Goal: Information Seeking & Learning: Learn about a topic

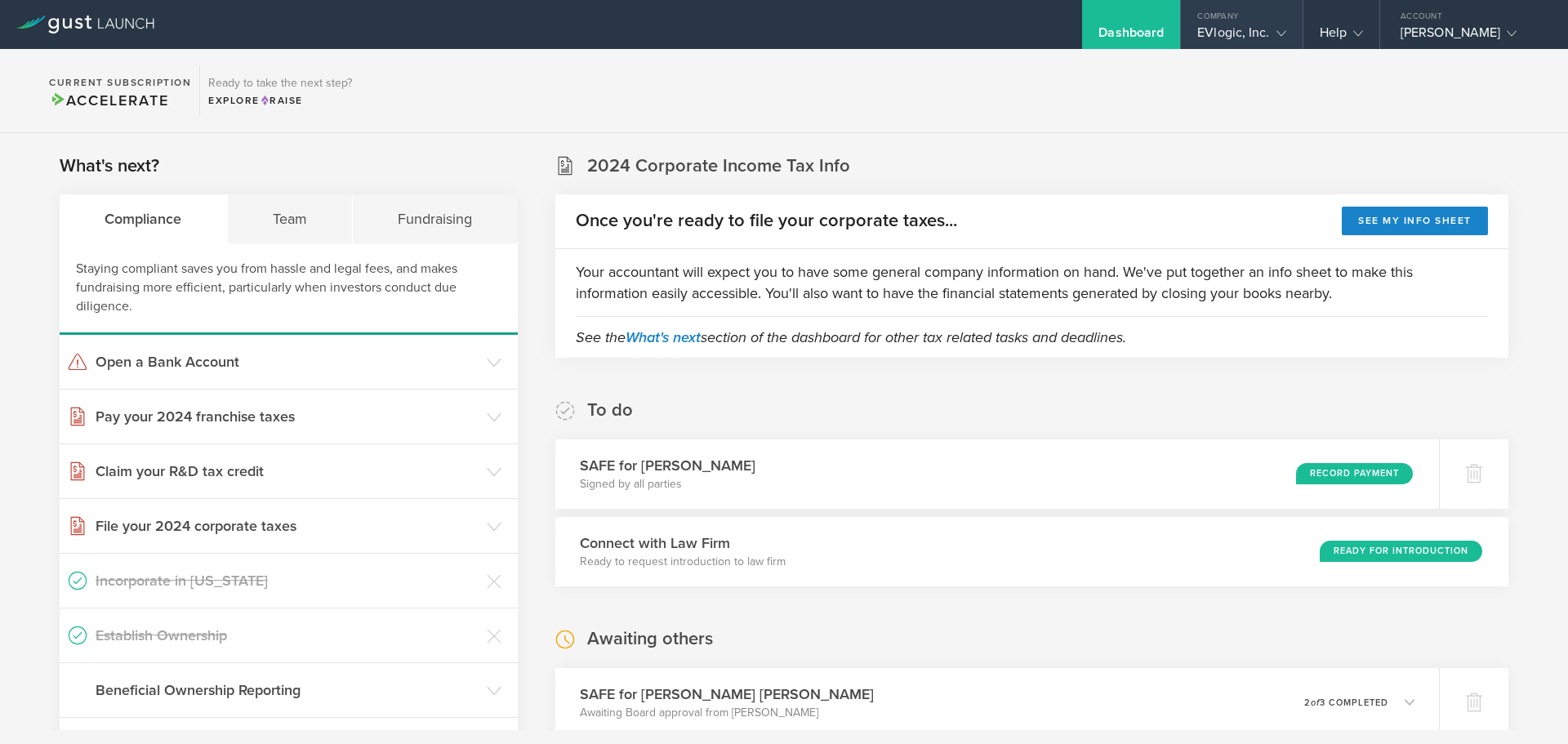
click at [1215, 32] on div "EVlogic, Inc." at bounding box center [1241, 37] width 88 height 25
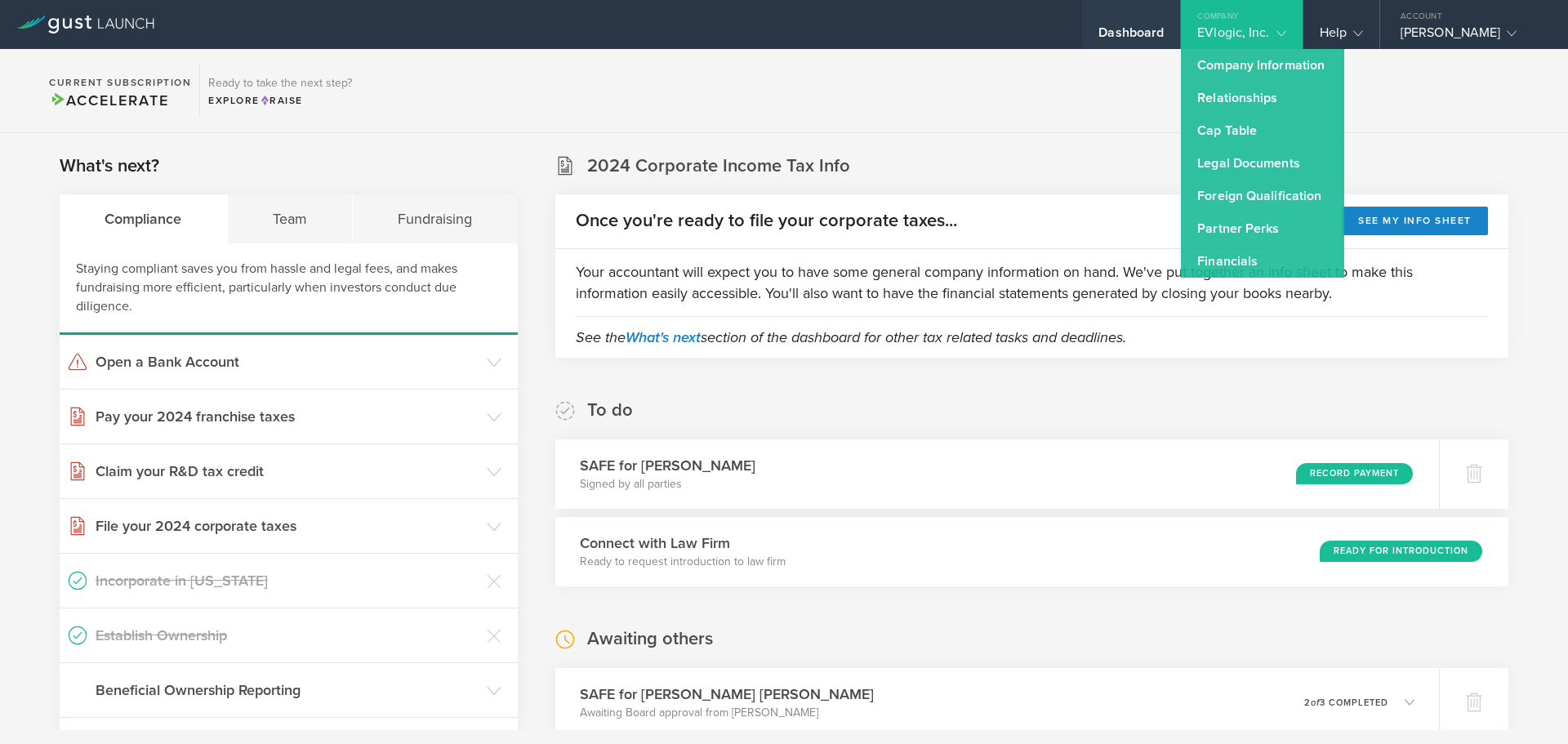
click at [1114, 31] on div "Dashboard" at bounding box center [1130, 37] width 66 height 25
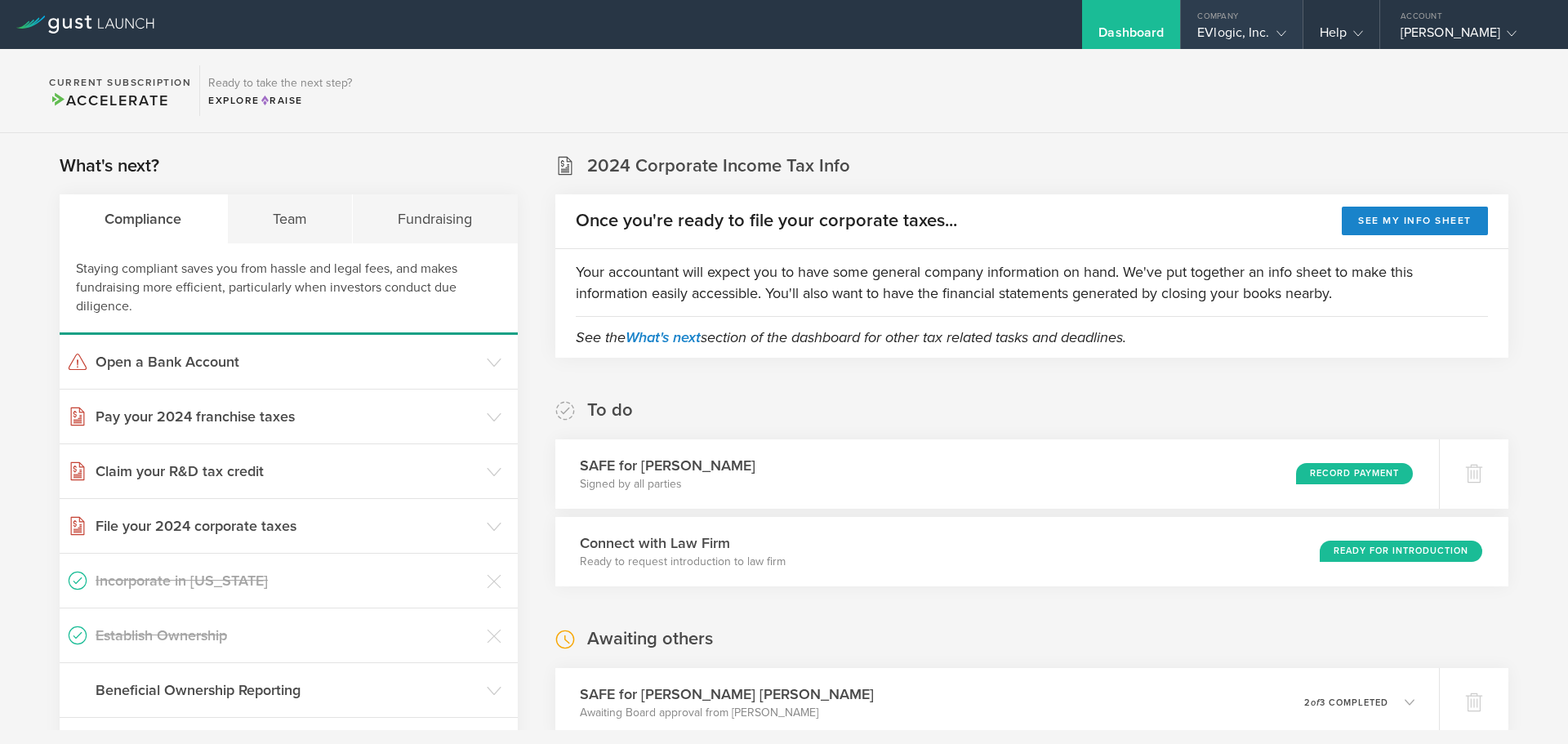
click at [1181, 28] on div "EVlogic, Inc." at bounding box center [1241, 37] width 121 height 25
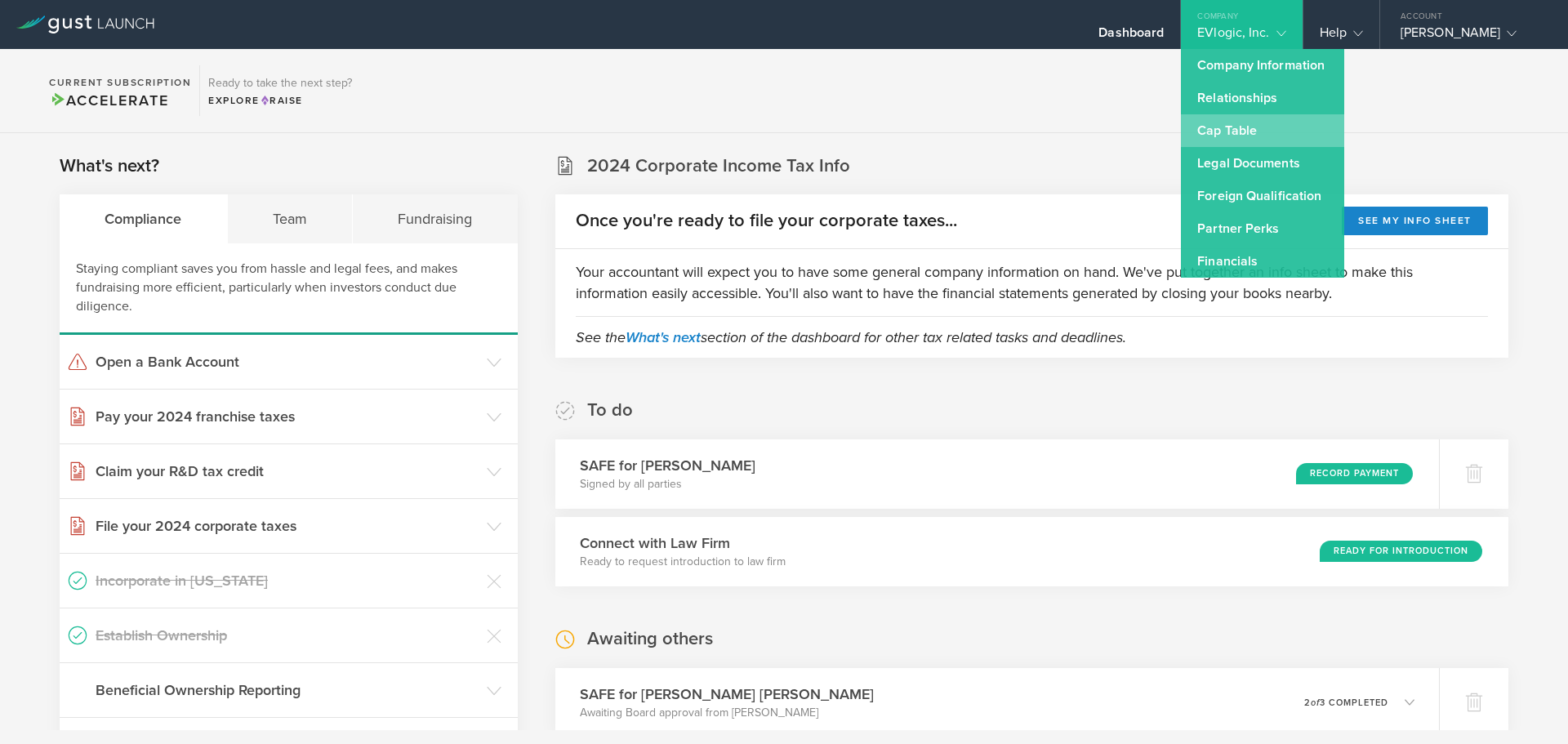
click at [1181, 126] on link "Cap Table" at bounding box center [1262, 130] width 163 height 32
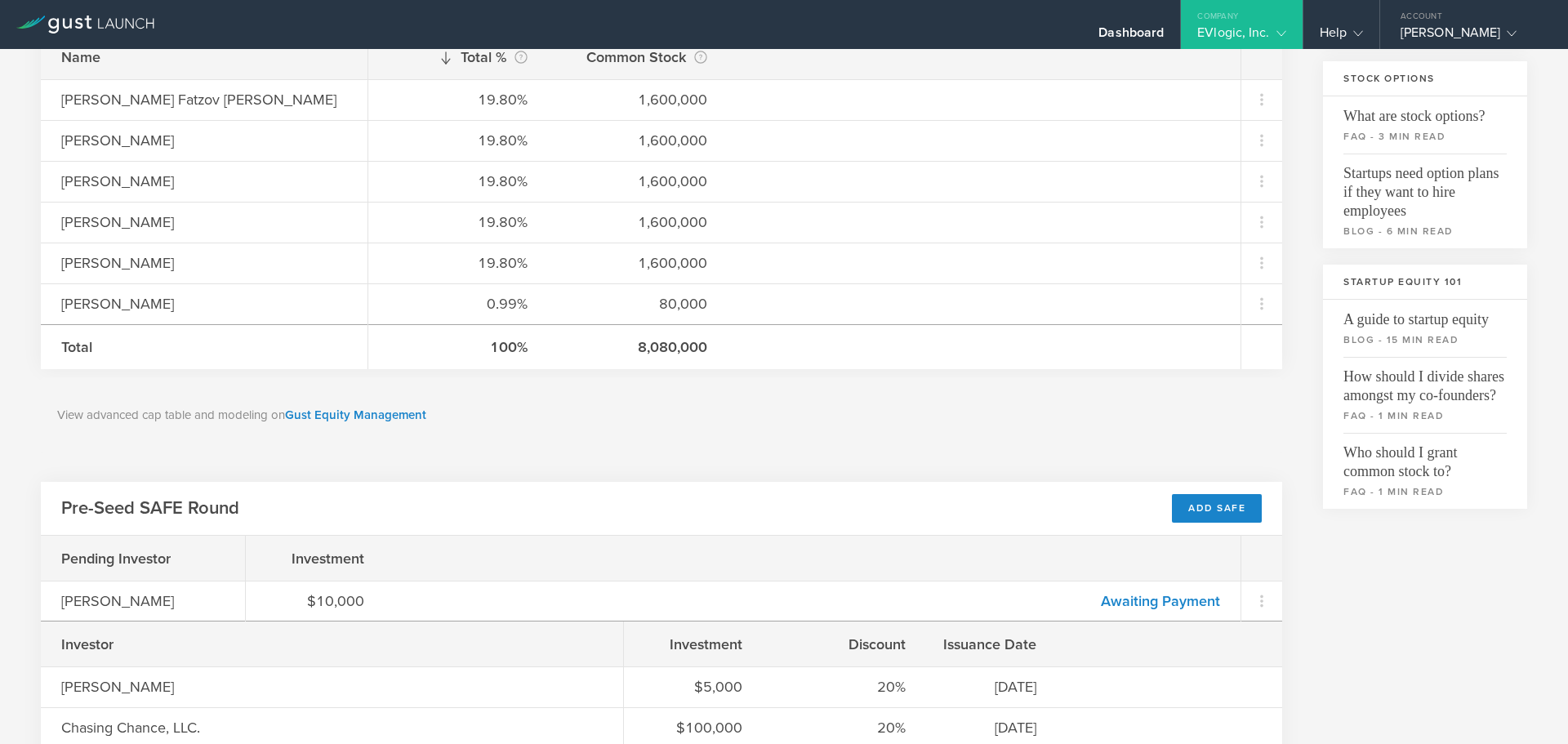
scroll to position [327, 0]
click at [342, 419] on link "Gust Equity Management" at bounding box center [356, 416] width 141 height 15
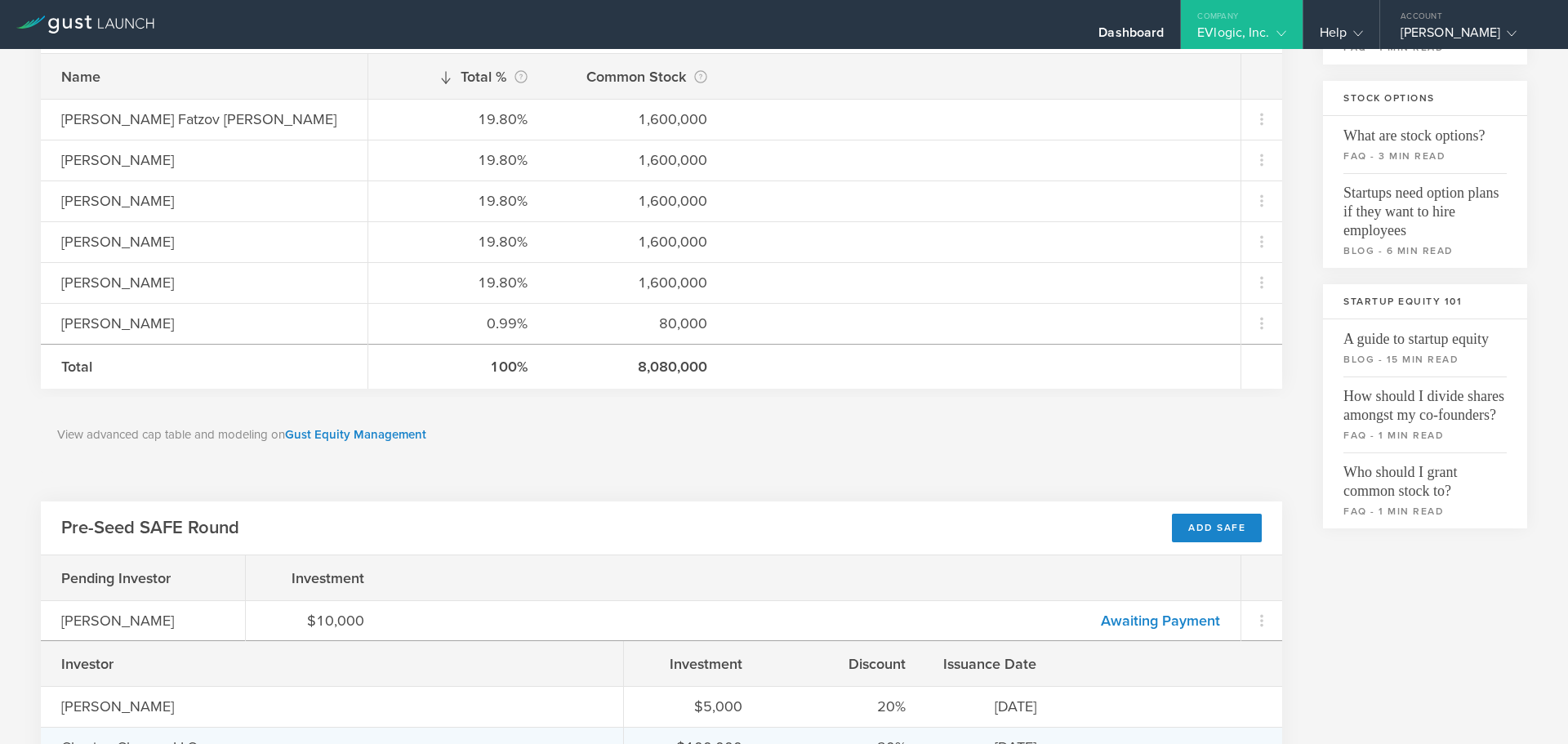
scroll to position [81, 0]
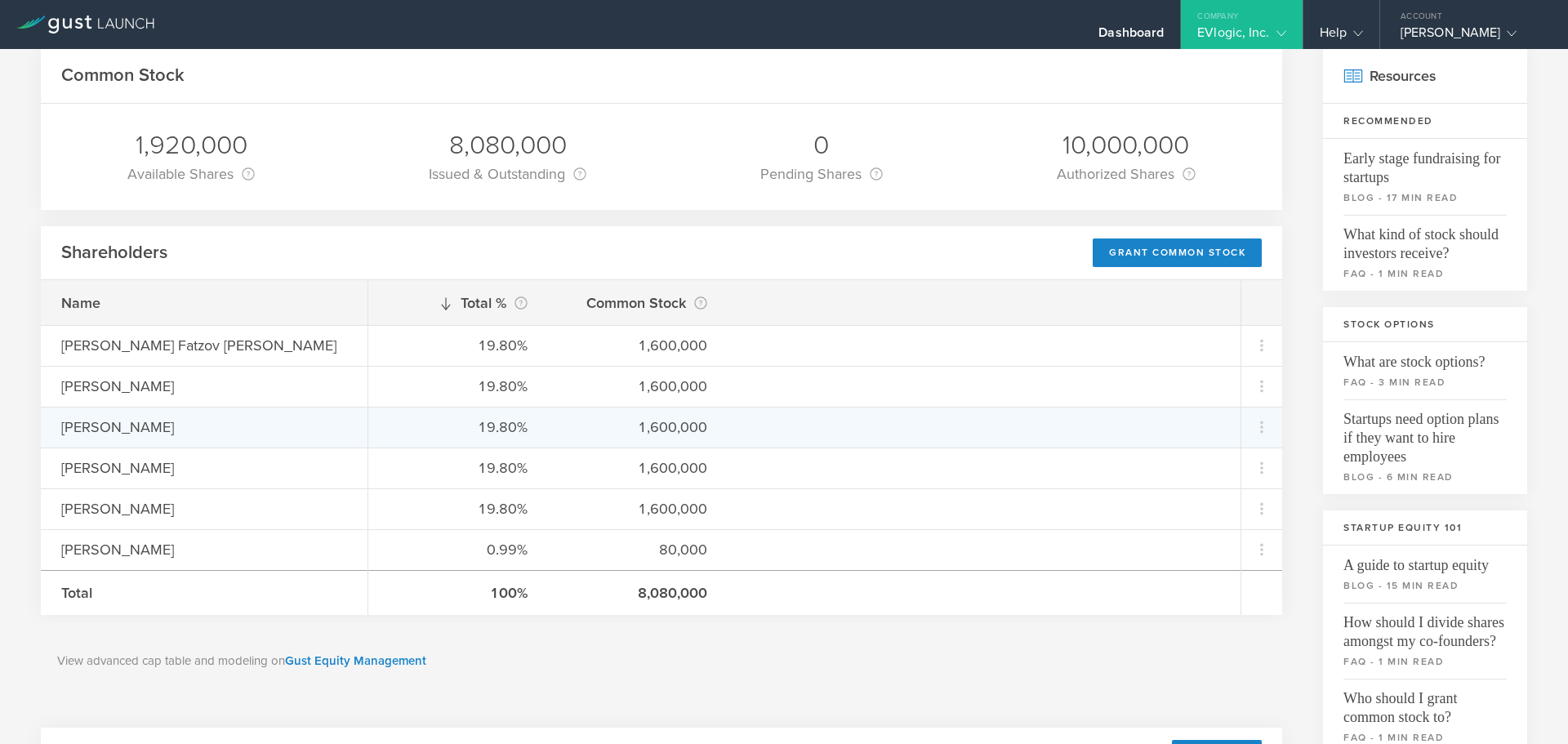
click at [84, 435] on div "[PERSON_NAME]" at bounding box center [204, 427] width 286 height 22
click at [602, 426] on div "1,600,000" at bounding box center [637, 427] width 138 height 22
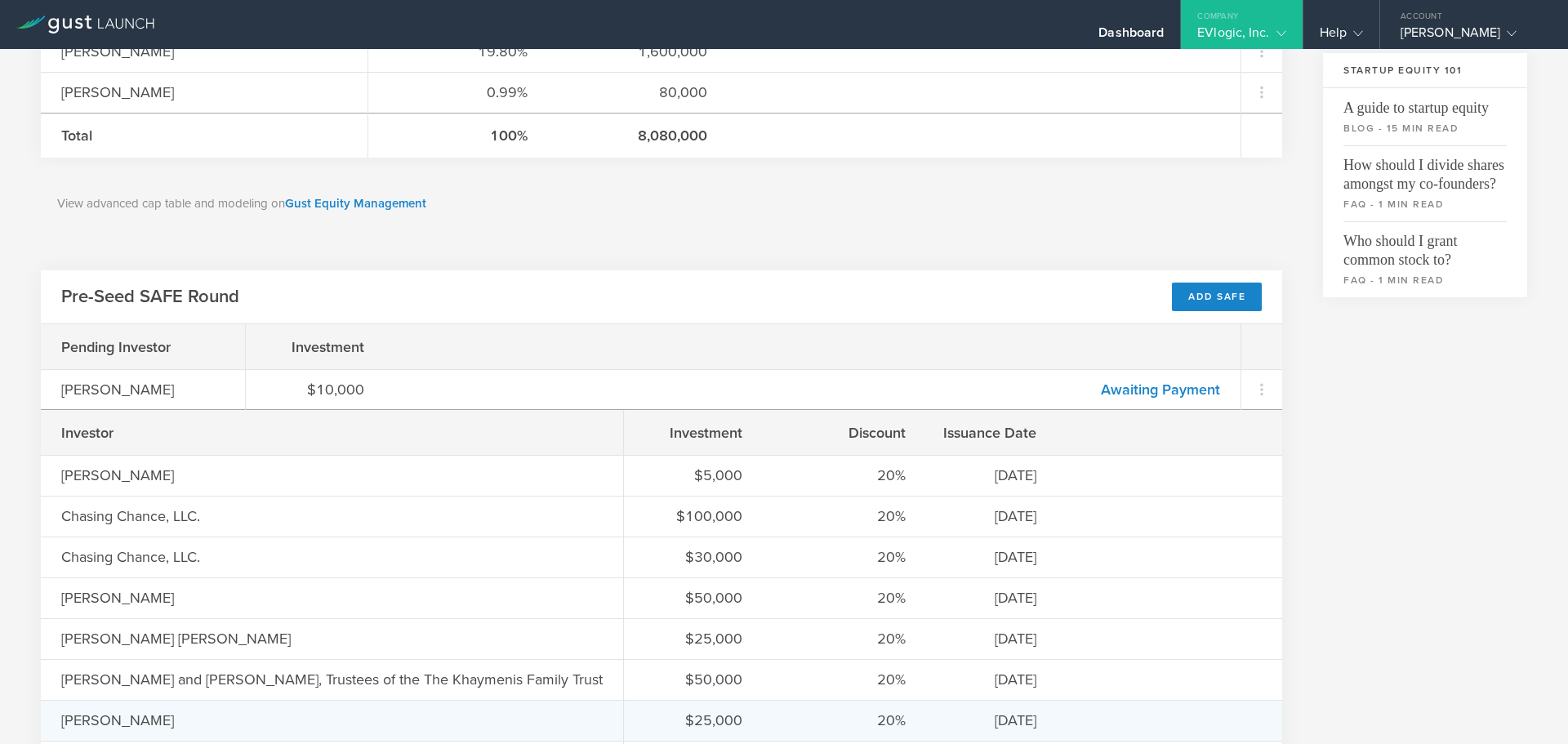
scroll to position [0, 0]
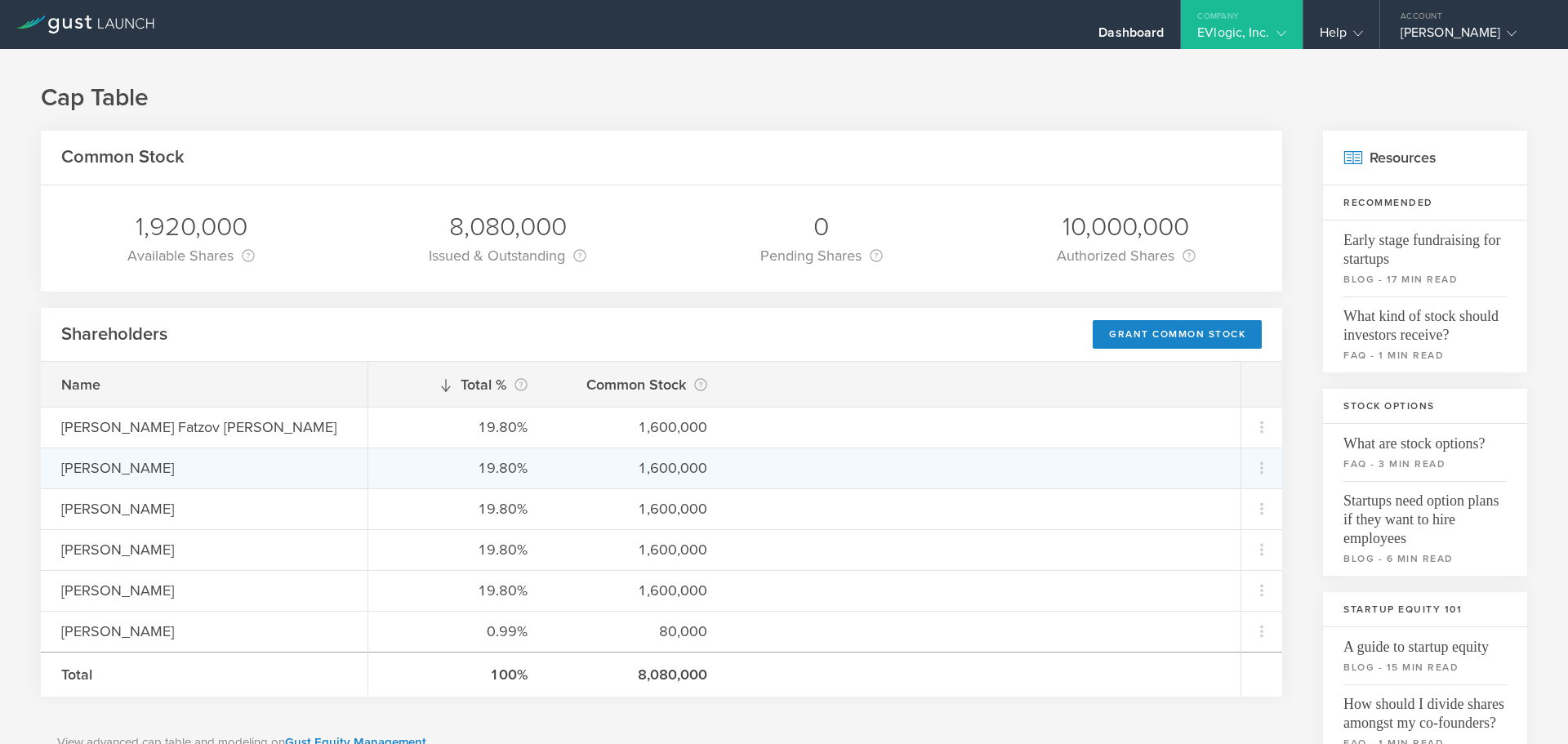
click at [119, 455] on div "[PERSON_NAME]" at bounding box center [204, 468] width 327 height 41
click at [114, 465] on div "[PERSON_NAME]" at bounding box center [204, 468] width 286 height 22
click at [483, 464] on div "19.80%" at bounding box center [458, 468] width 138 height 22
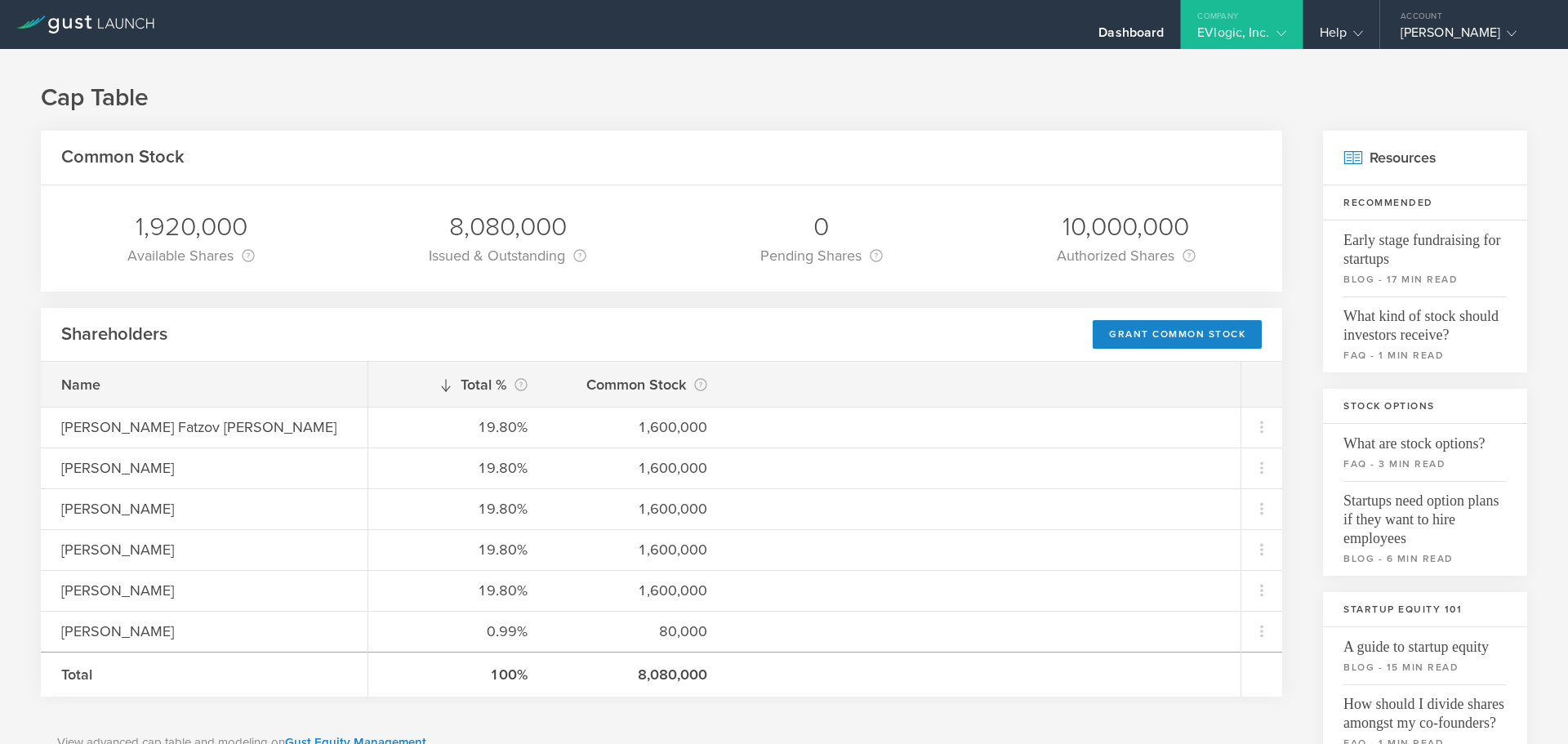
click at [1264, 27] on div "EVlogic, Inc." at bounding box center [1241, 37] width 121 height 25
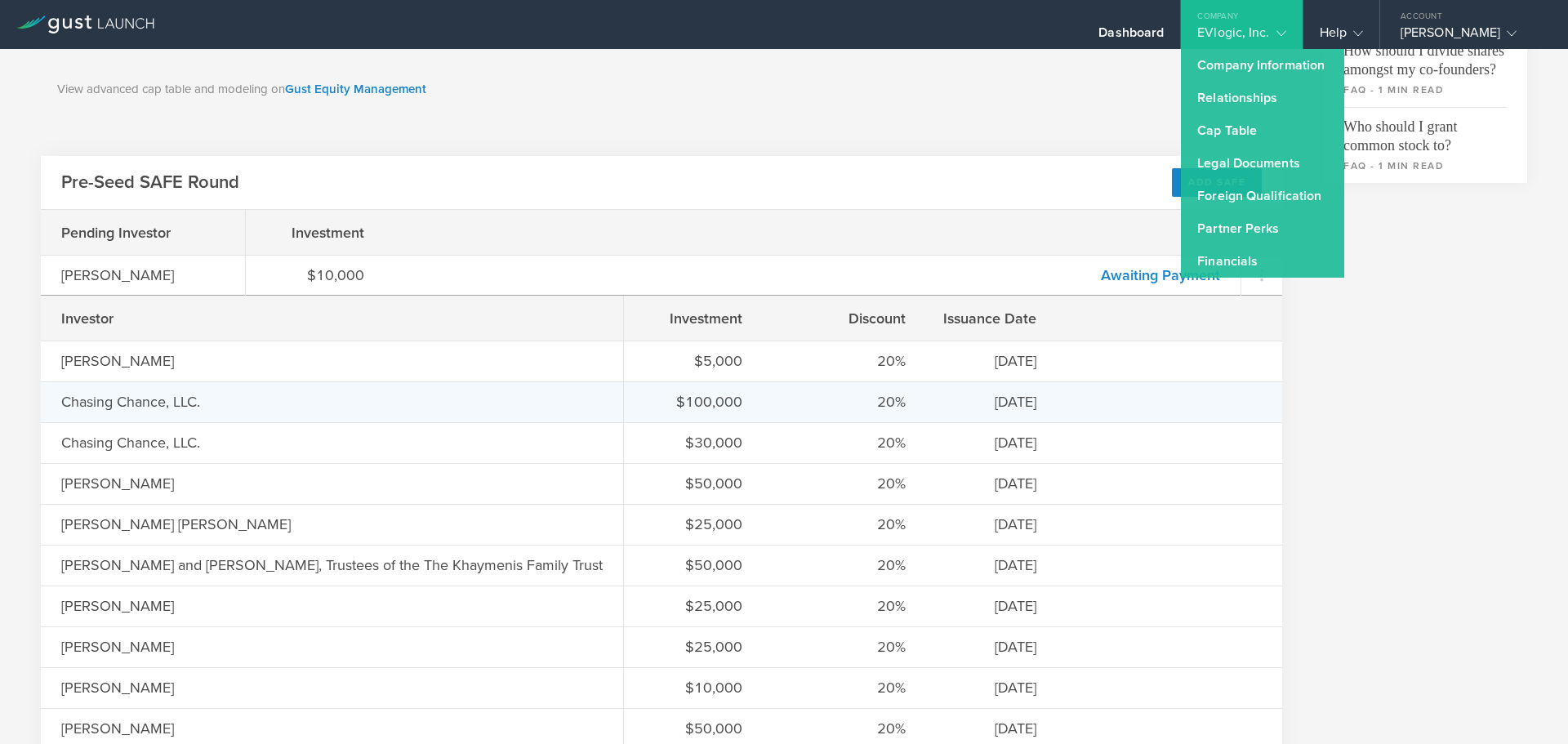
scroll to position [571, 0]
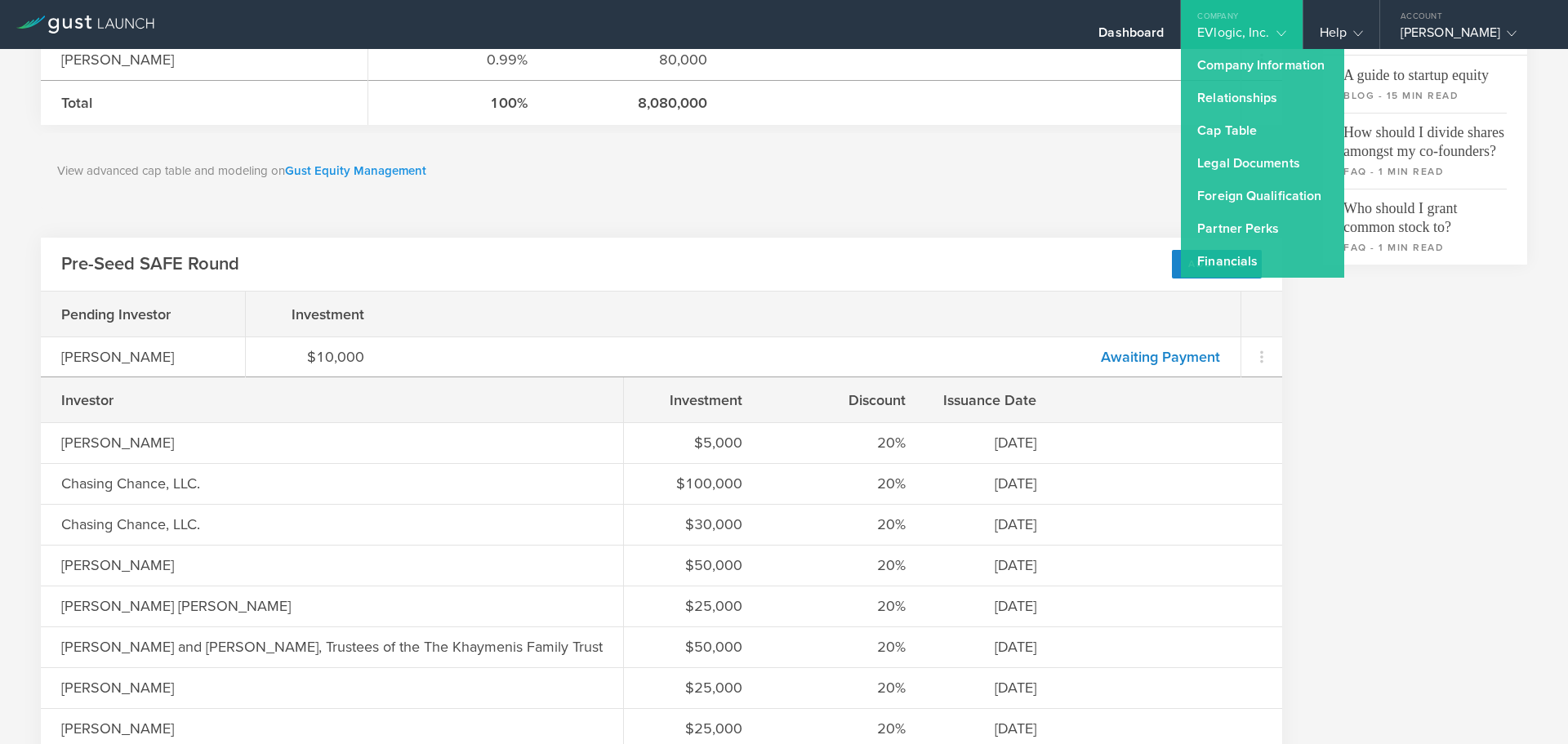
click at [375, 168] on link "Gust Equity Management" at bounding box center [356, 171] width 141 height 15
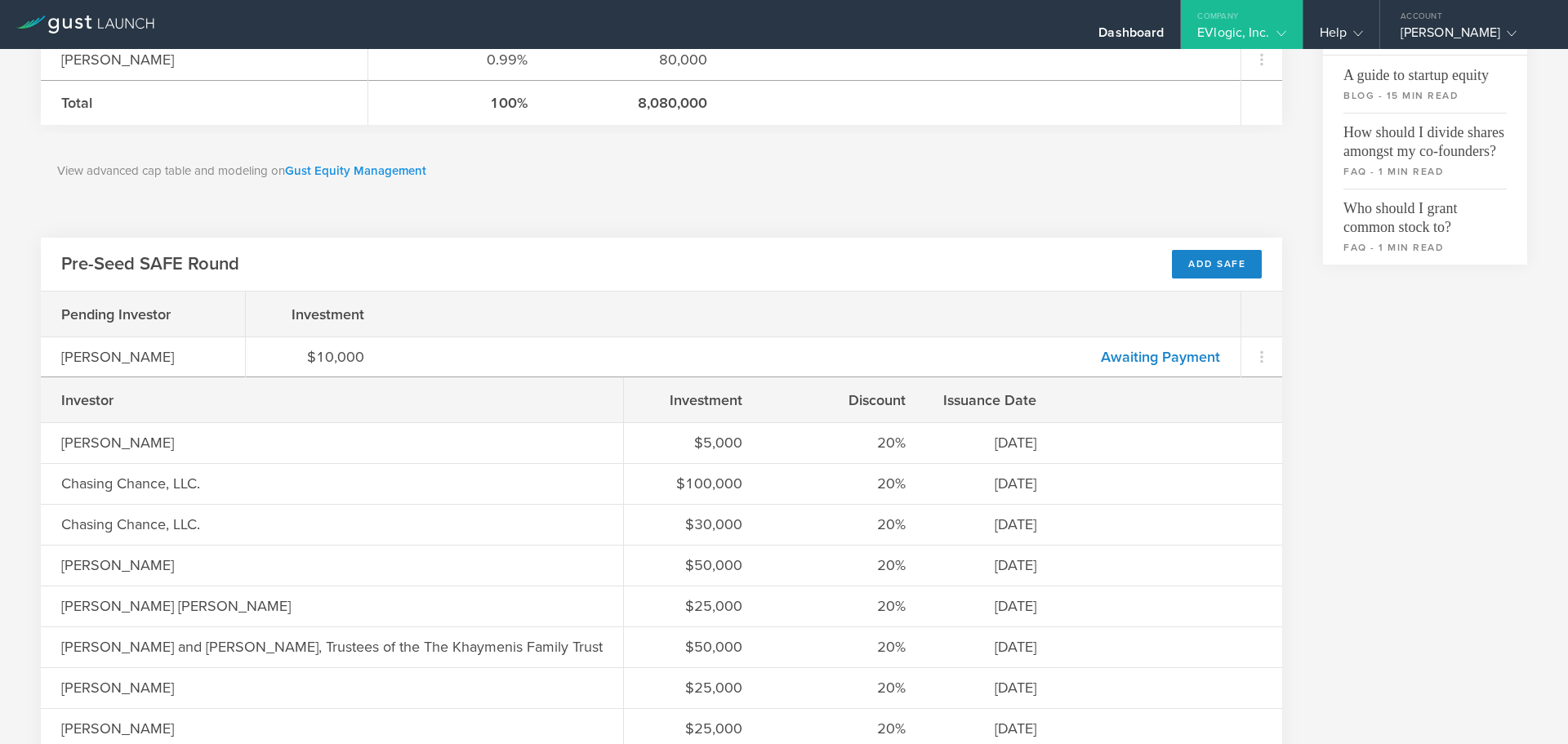
click at [318, 173] on link "Gust Equity Management" at bounding box center [356, 171] width 141 height 15
